Goal: Information Seeking & Learning: Check status

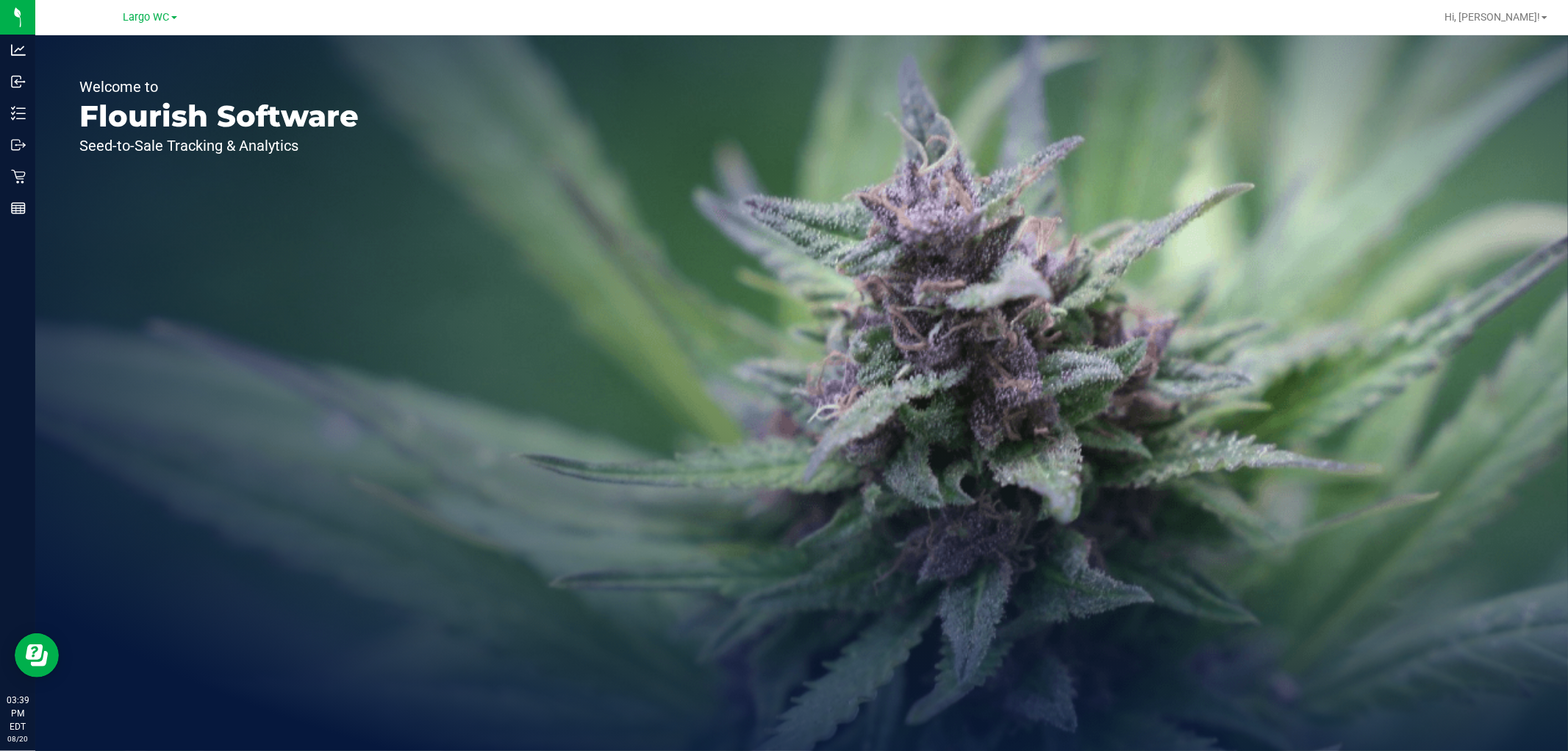
click at [47, 184] on div "Welcome to Flourish Software Seed-to-Sale Tracking & Analytics" at bounding box center [219, 393] width 368 height 715
click at [38, 182] on div "Welcome to Flourish Software Seed-to-Sale Tracking & Analytics" at bounding box center [219, 393] width 368 height 715
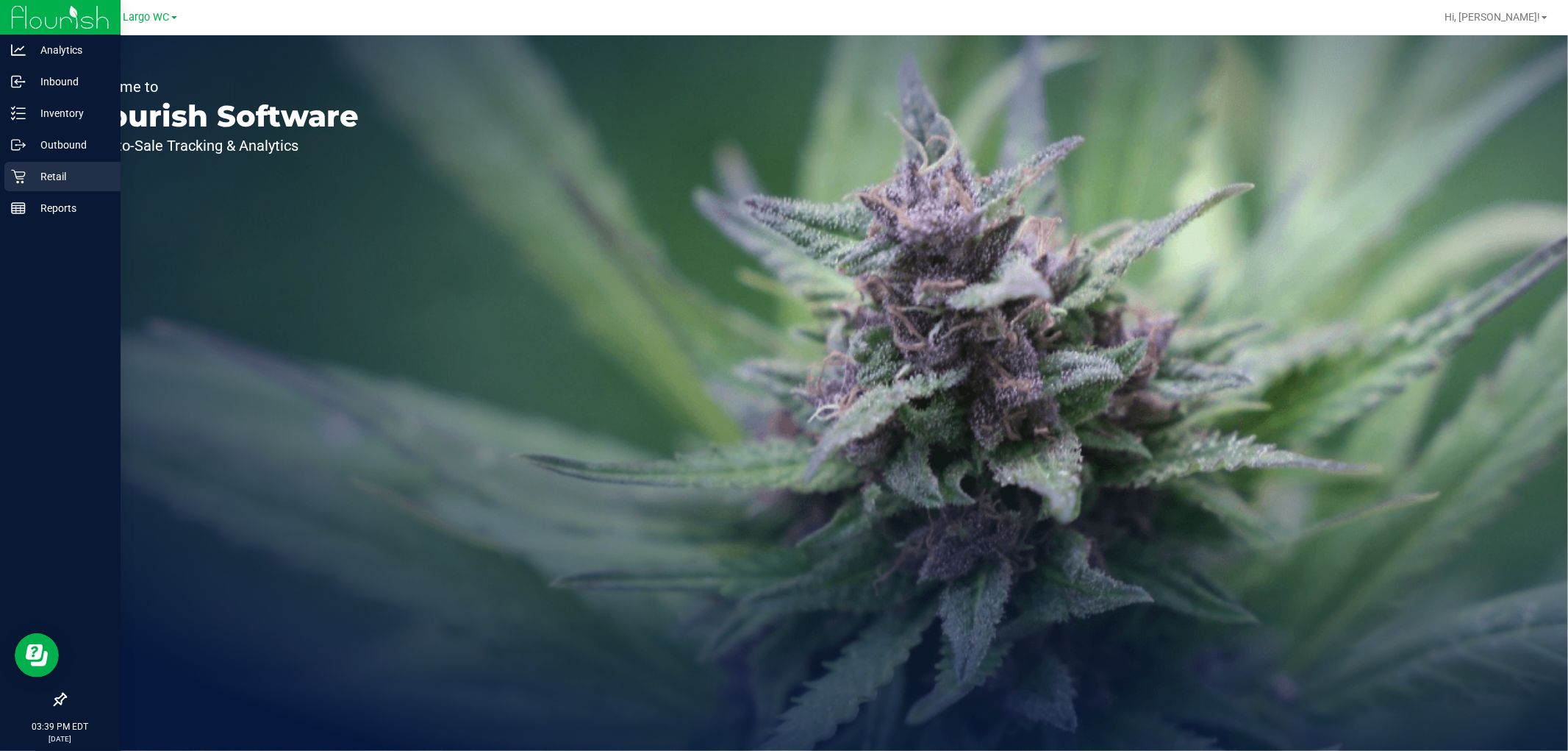
click at [31, 176] on p "Retail" at bounding box center [69, 176] width 88 height 17
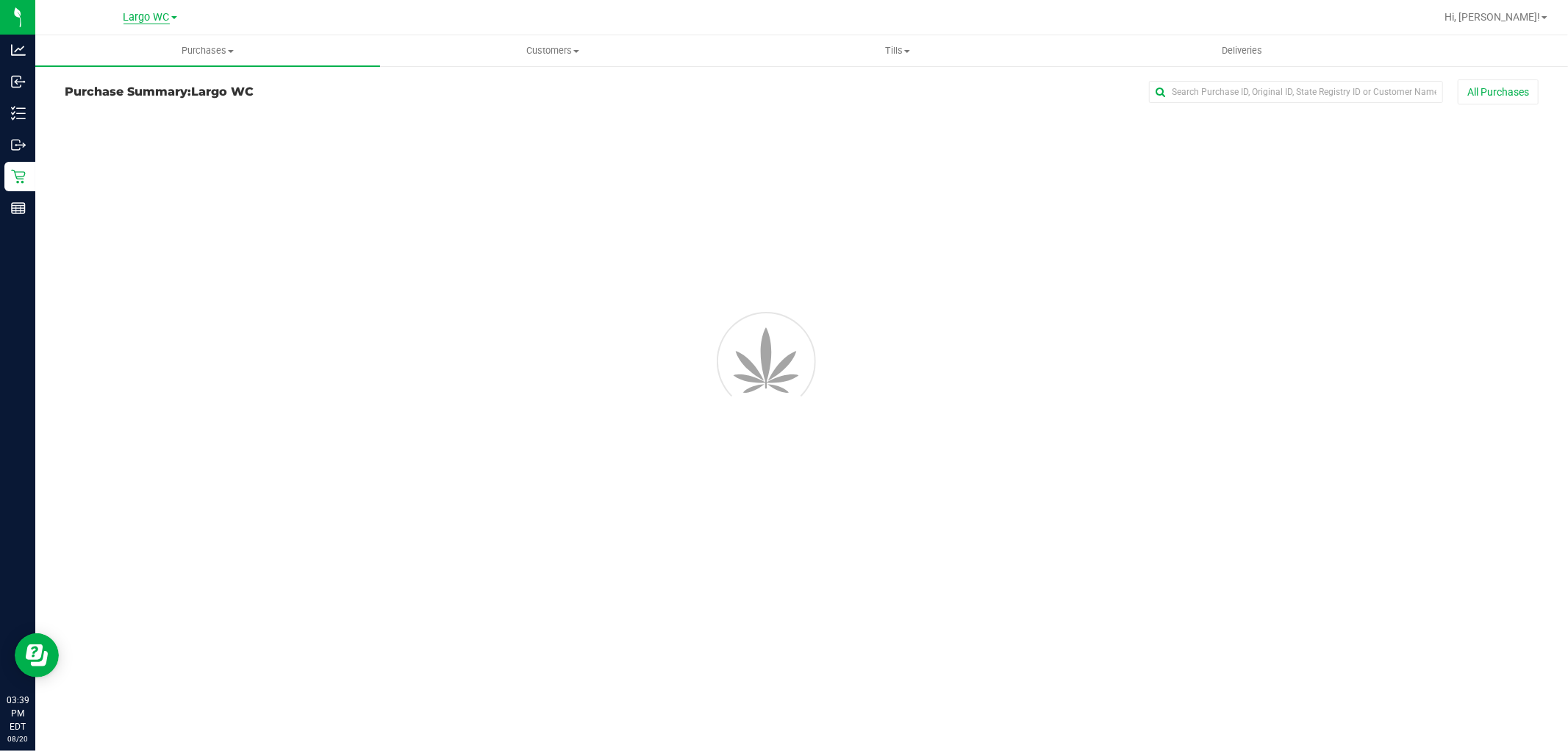
click at [170, 16] on span "Largo WC" at bounding box center [146, 17] width 47 height 14
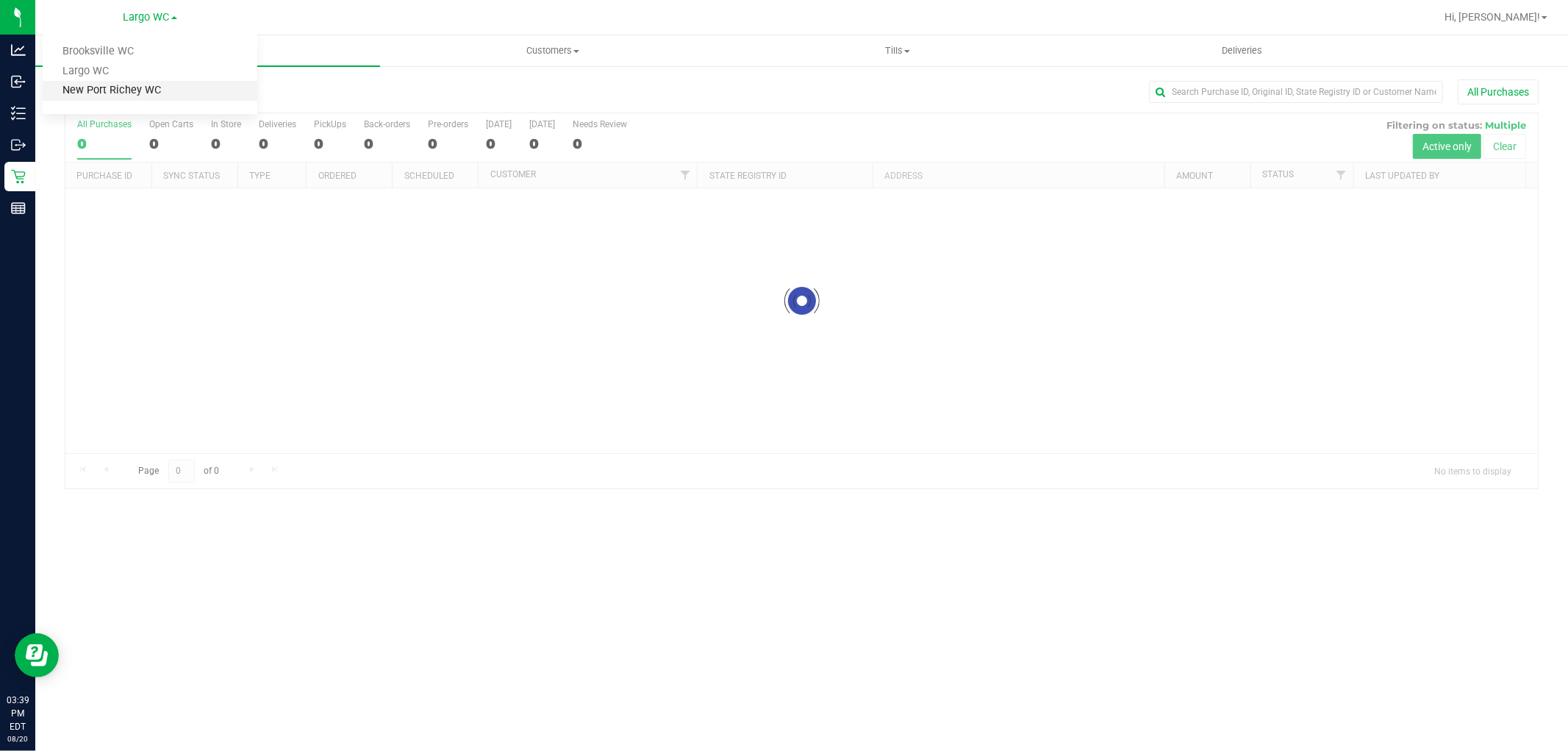
click at [167, 81] on link "New Port Richey WC" at bounding box center [150, 91] width 214 height 20
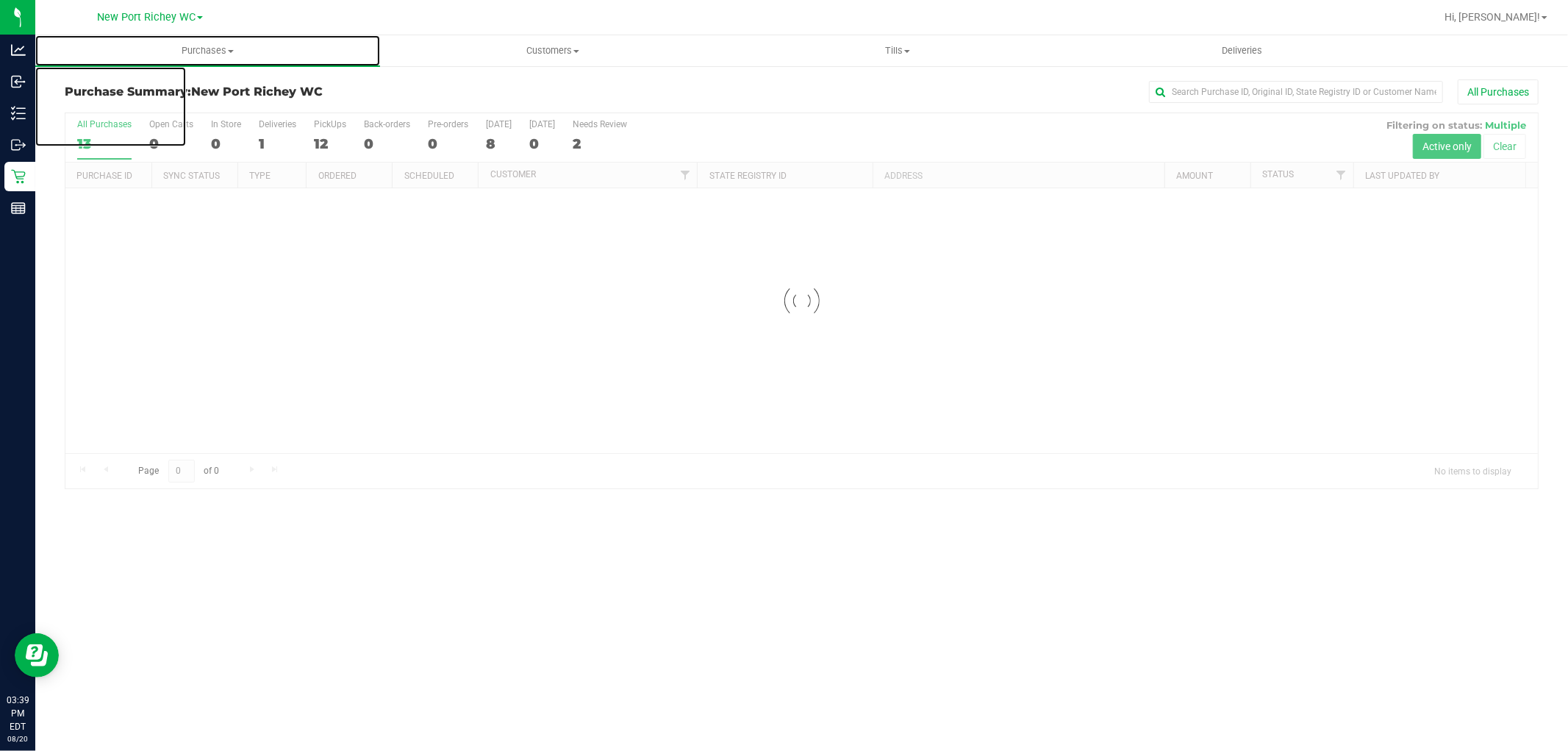
click at [199, 55] on span "Purchases" at bounding box center [208, 50] width 345 height 14
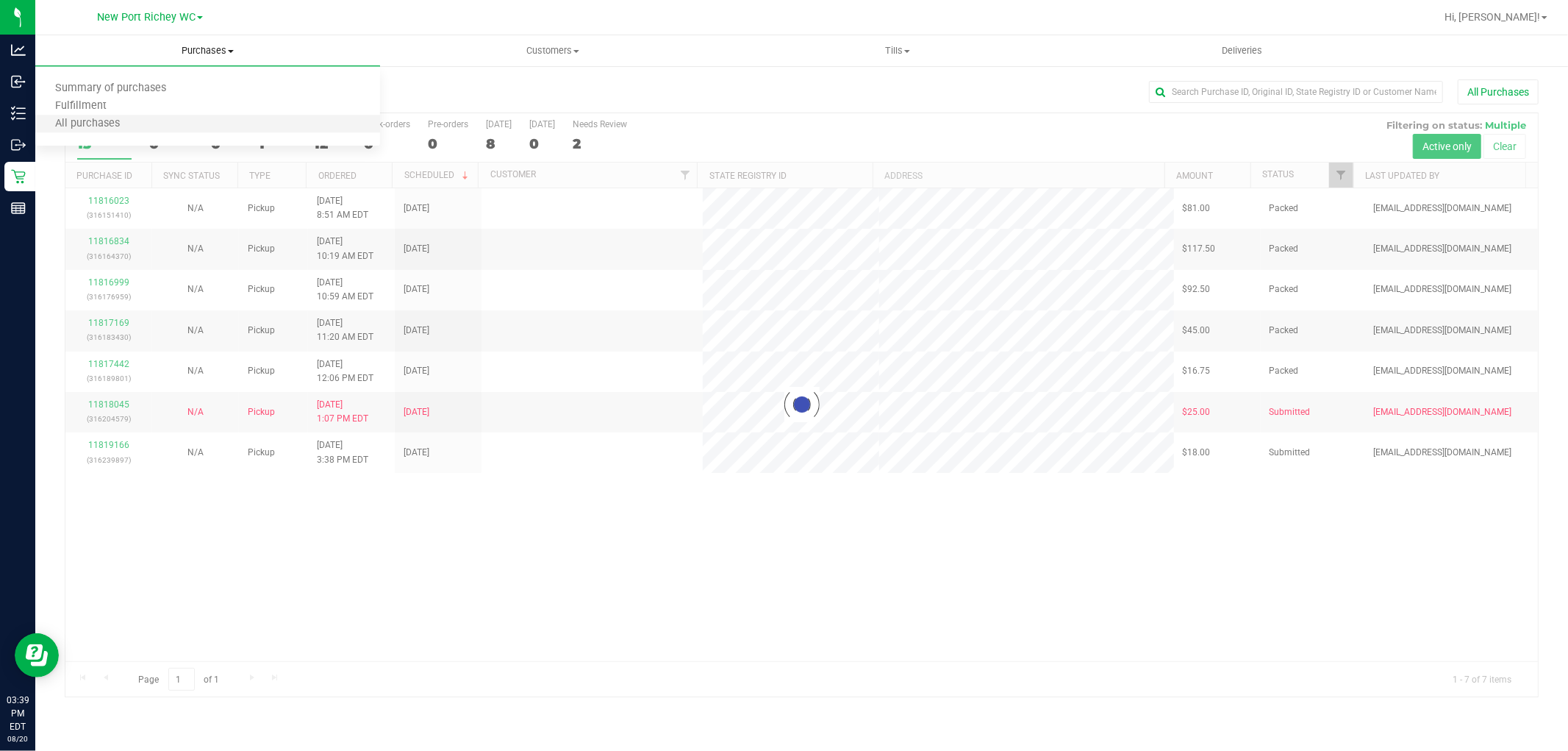
click at [196, 119] on li "All purchases" at bounding box center [208, 124] width 345 height 17
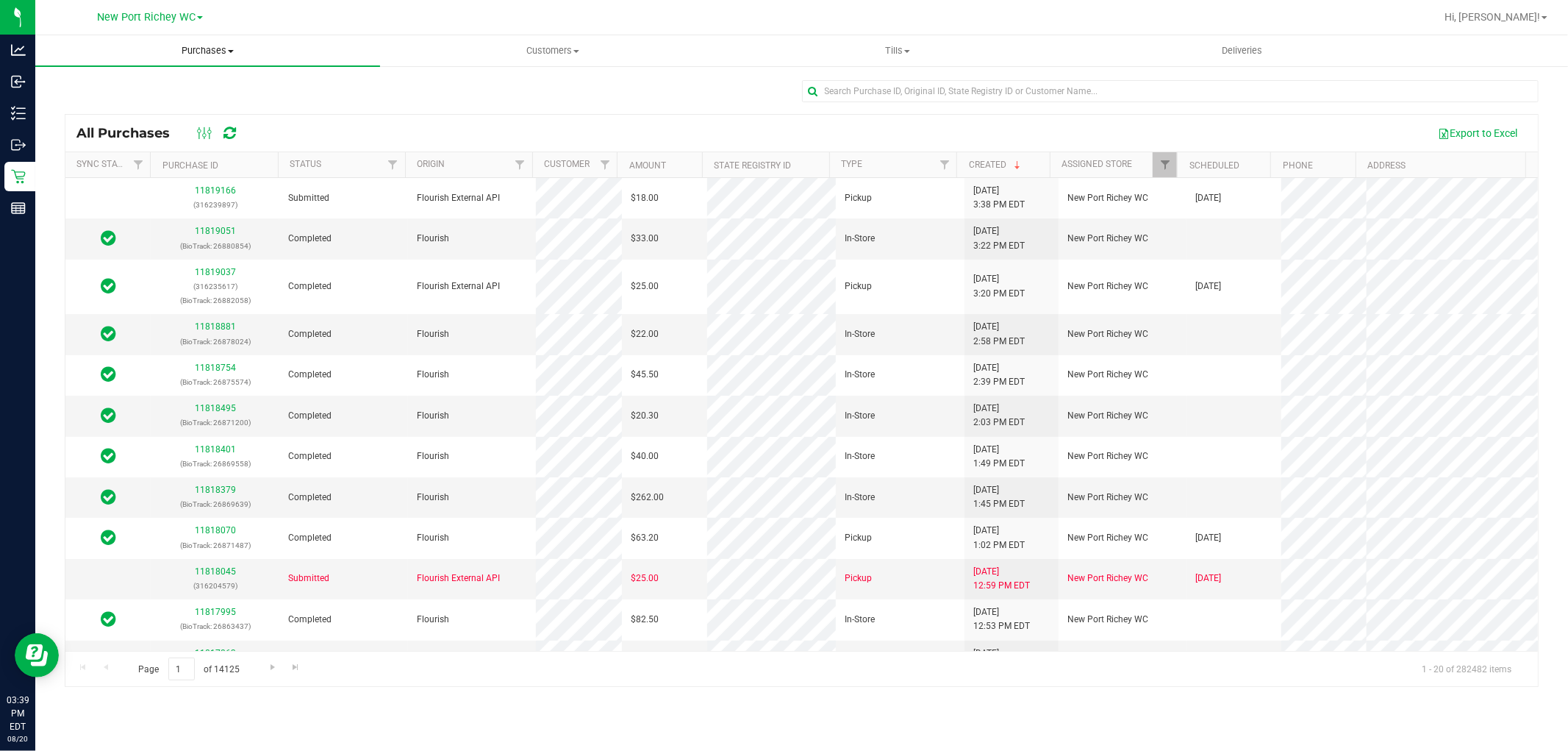
click at [218, 49] on span "Purchases" at bounding box center [208, 50] width 345 height 14
click at [171, 100] on li "Fulfillment" at bounding box center [208, 106] width 345 height 17
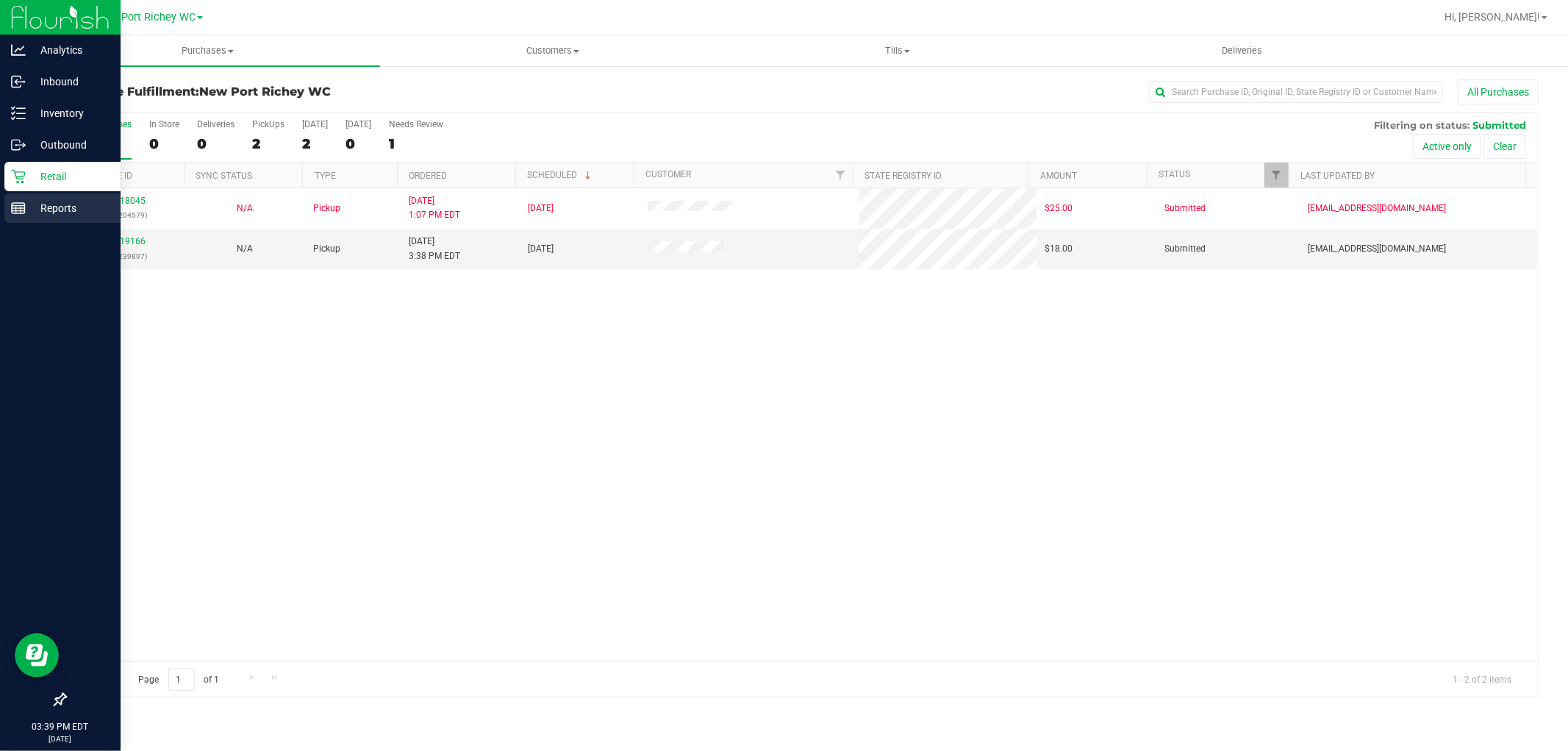
click at [57, 203] on p "Reports" at bounding box center [69, 207] width 88 height 17
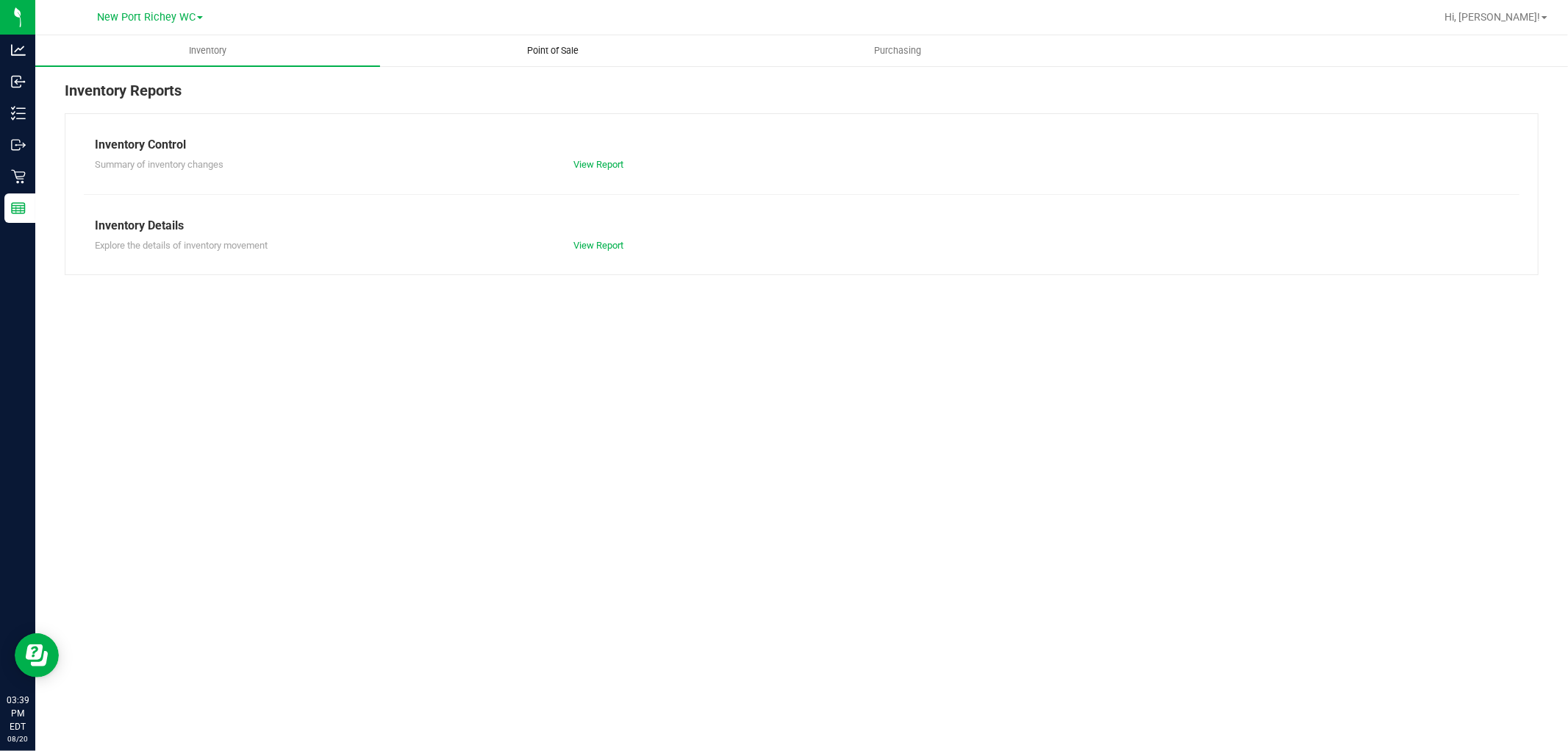
click at [570, 51] on span "Point of Sale" at bounding box center [553, 50] width 91 height 14
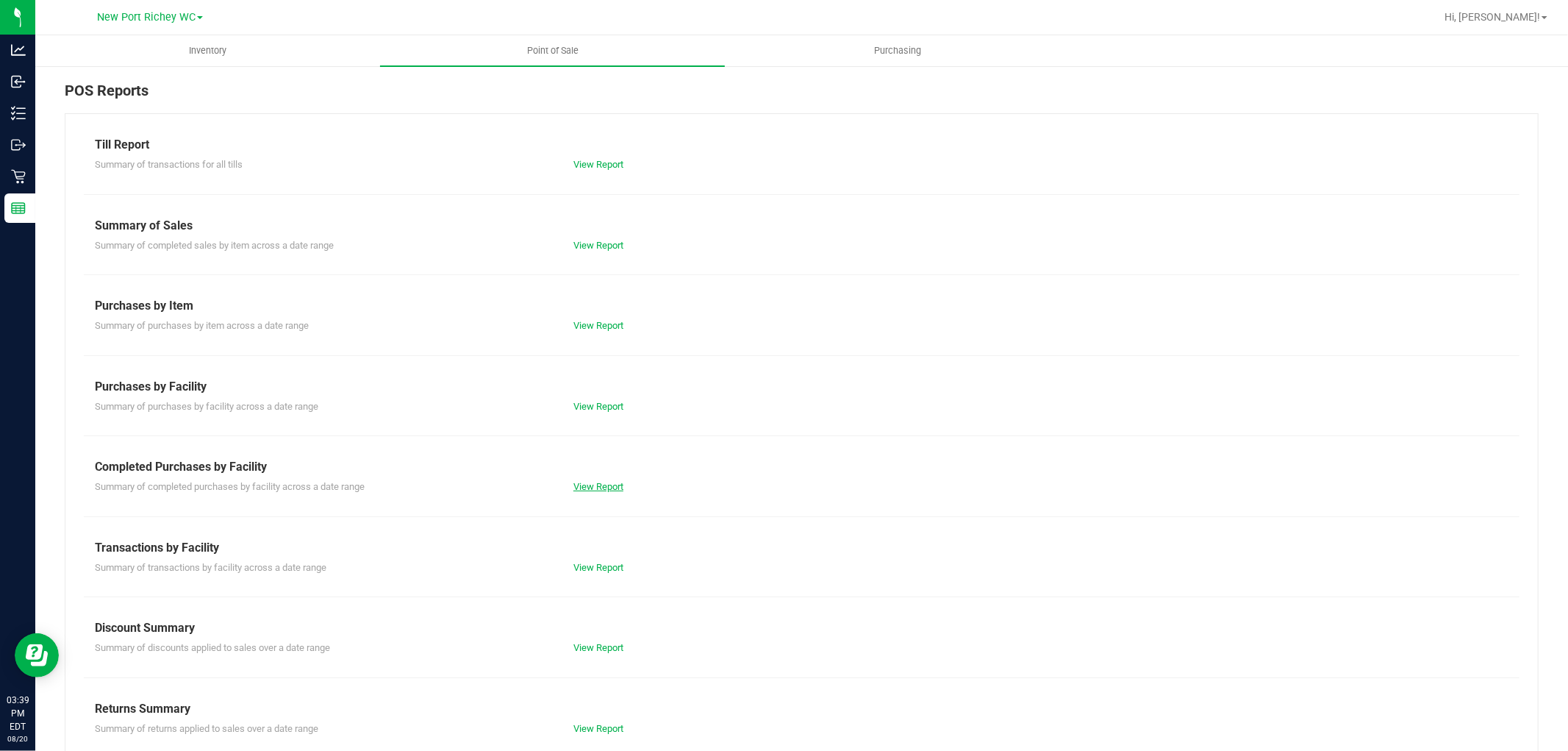
click at [593, 490] on link "View Report" at bounding box center [598, 486] width 50 height 11
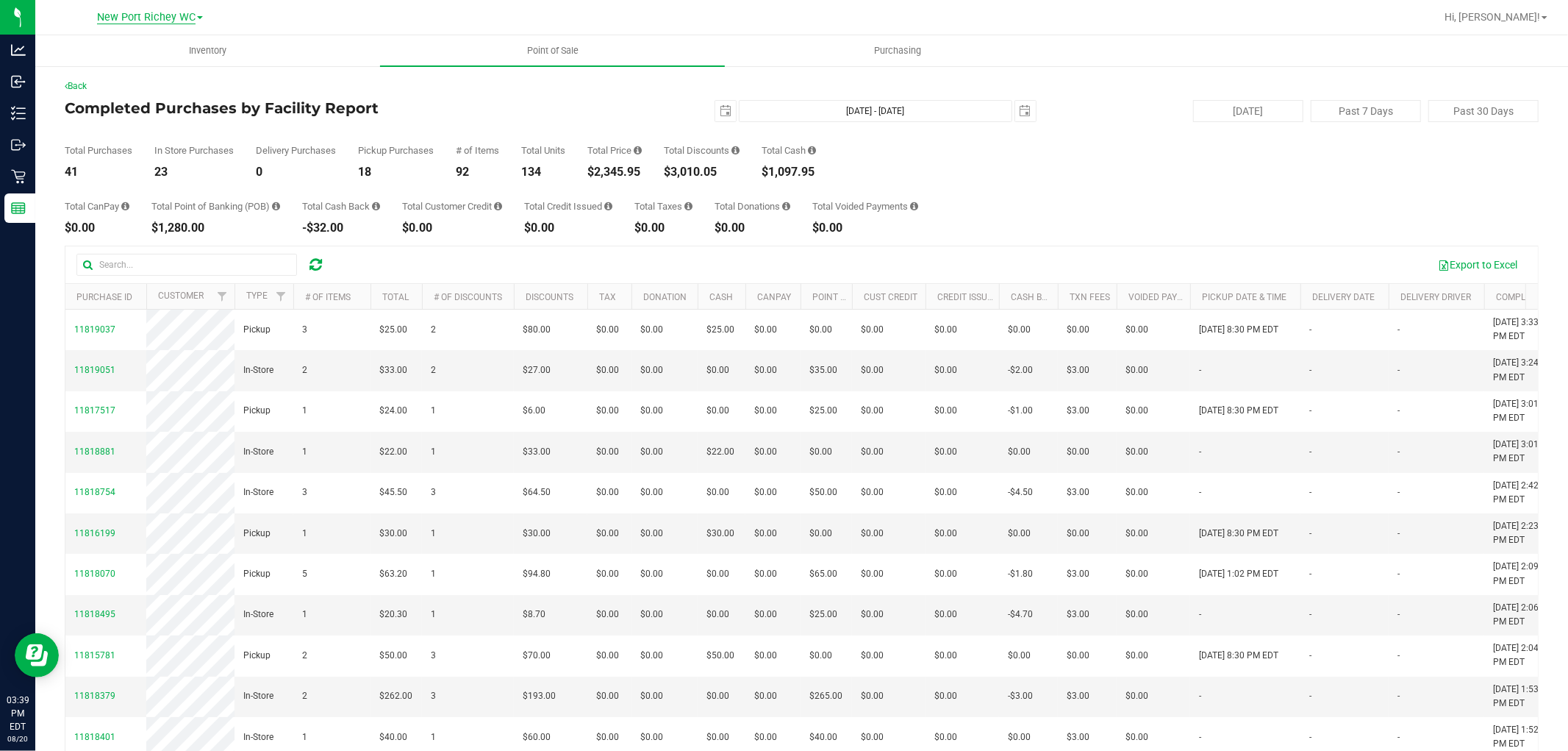
click at [123, 15] on span "New Port Richey WC" at bounding box center [146, 17] width 99 height 14
click at [103, 58] on link "Brooksville WC" at bounding box center [150, 52] width 214 height 20
click at [155, 17] on span "Brooksville WC" at bounding box center [147, 17] width 71 height 14
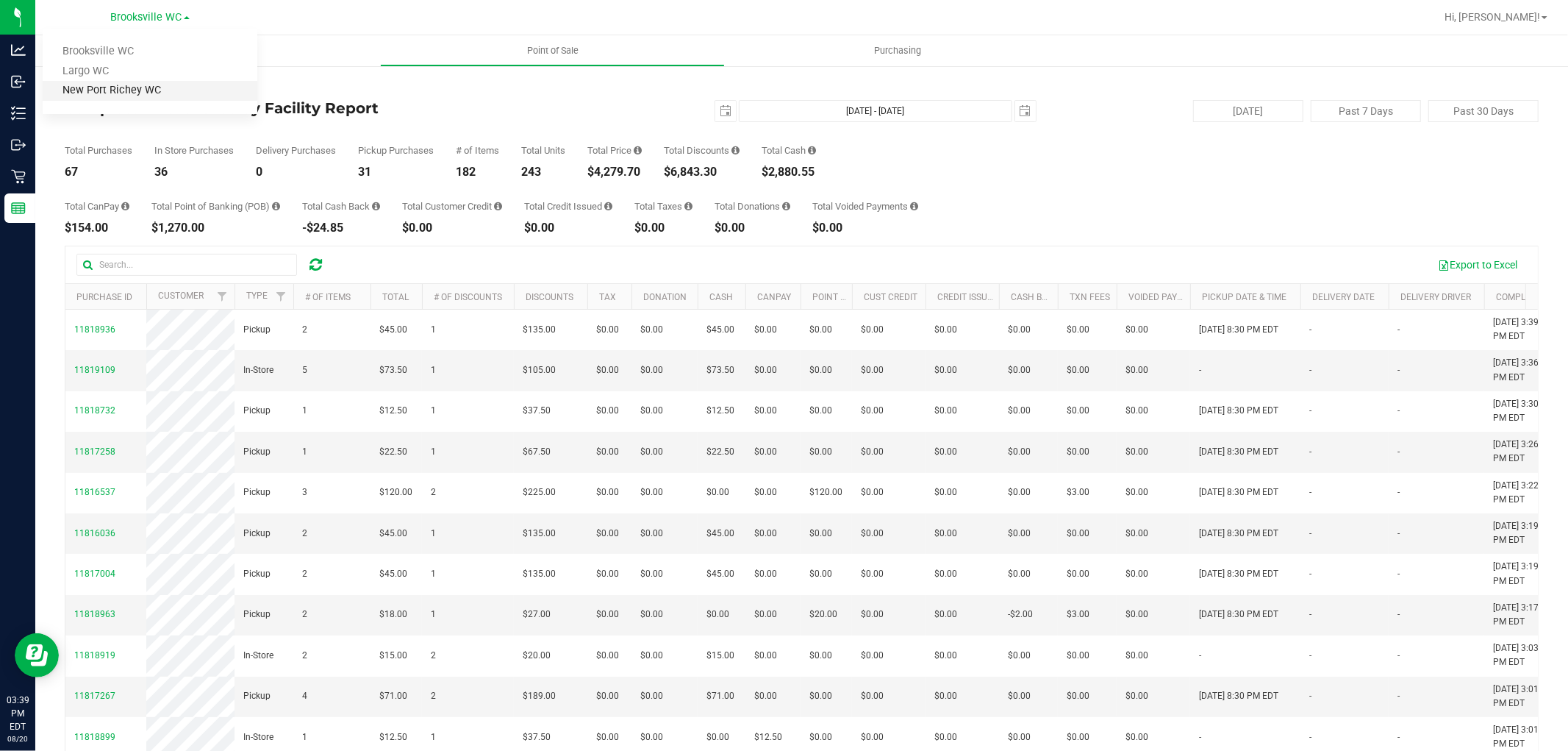
click at [166, 81] on link "New Port Richey WC" at bounding box center [150, 91] width 214 height 20
